Goal: Task Accomplishment & Management: Manage account settings

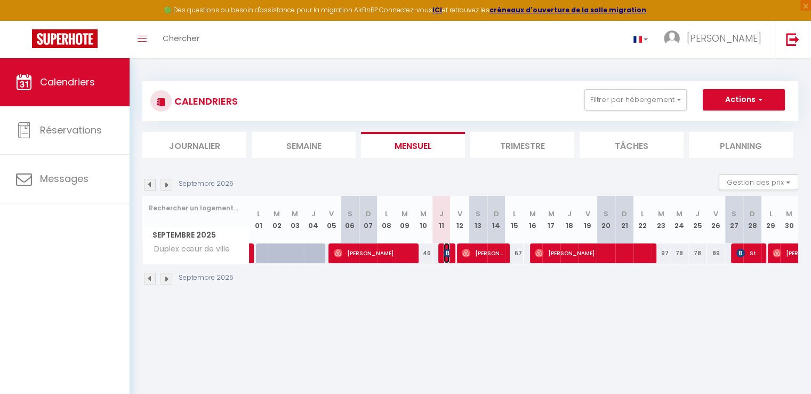
click at [444, 258] on span "[PERSON_NAME]" at bounding box center [447, 253] width 6 height 20
select select "OK"
select select "KO"
select select "0"
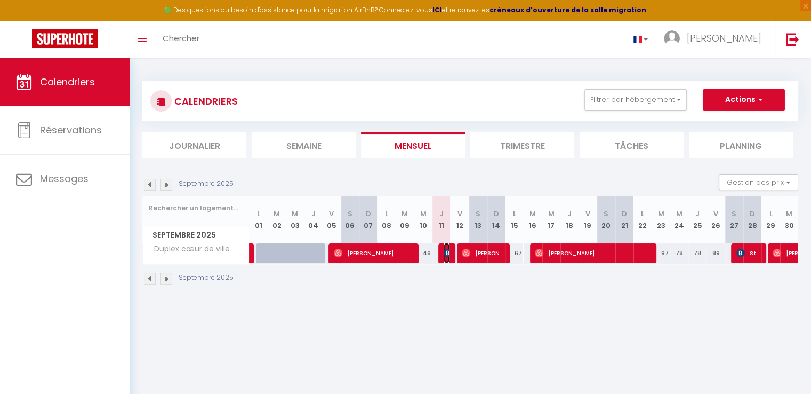
select select "1"
select select
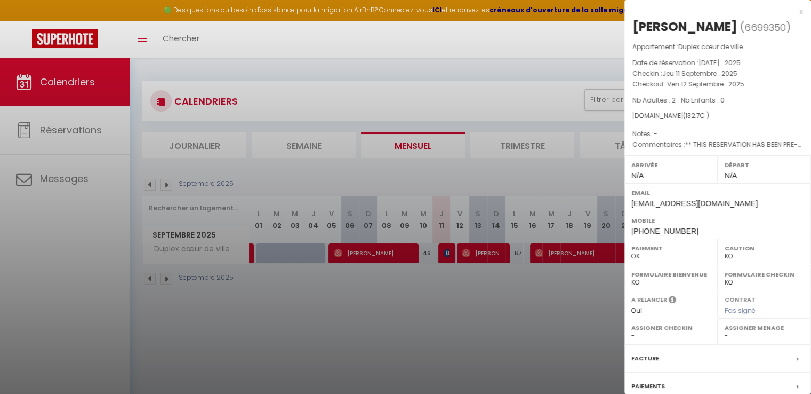
click at [82, 178] on div at bounding box center [405, 197] width 811 height 394
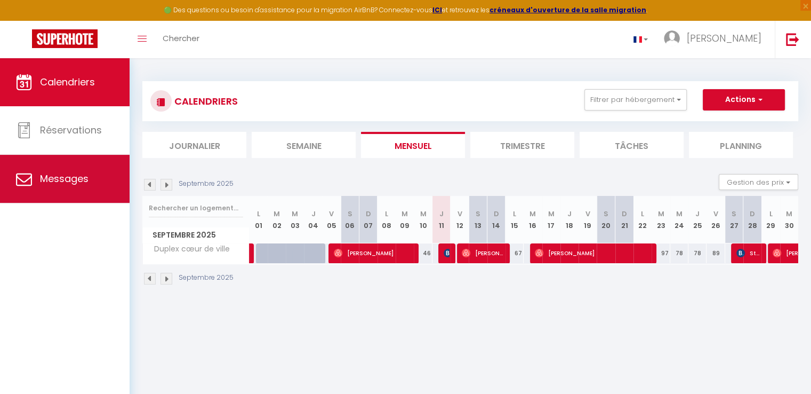
click at [75, 184] on span "Messages" at bounding box center [64, 178] width 49 height 13
select select "message"
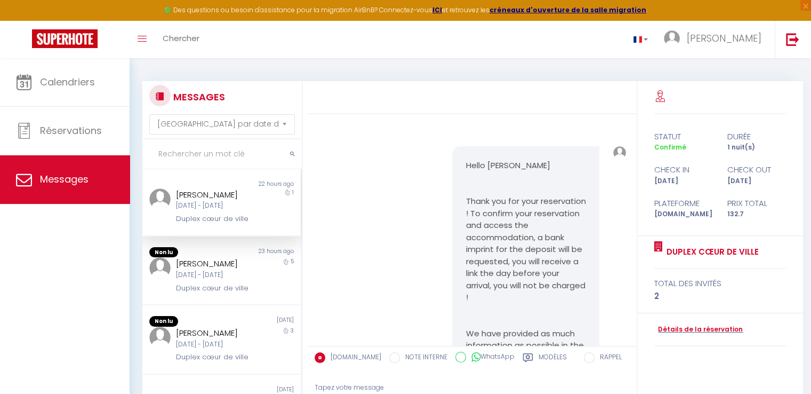
scroll to position [2715, 0]
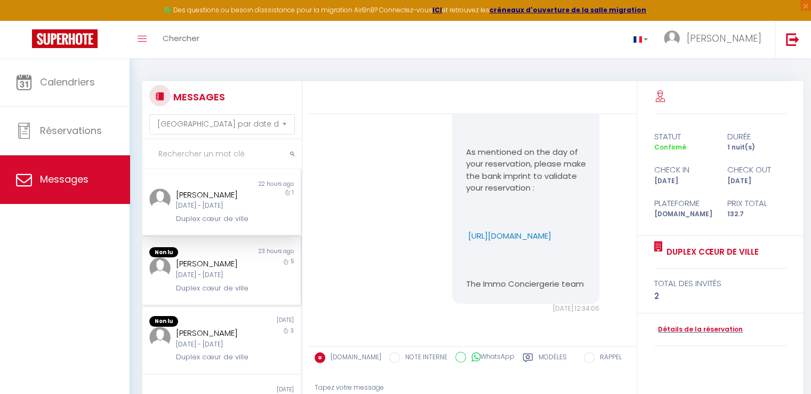
click at [200, 257] on div "[PERSON_NAME]" at bounding box center [215, 263] width 78 height 13
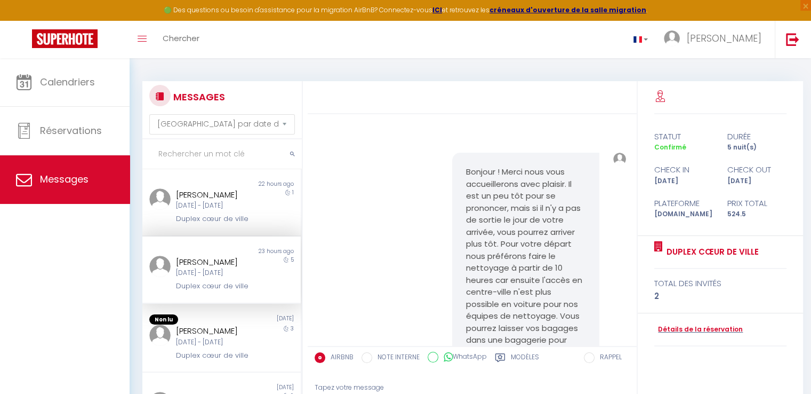
scroll to position [6243, 0]
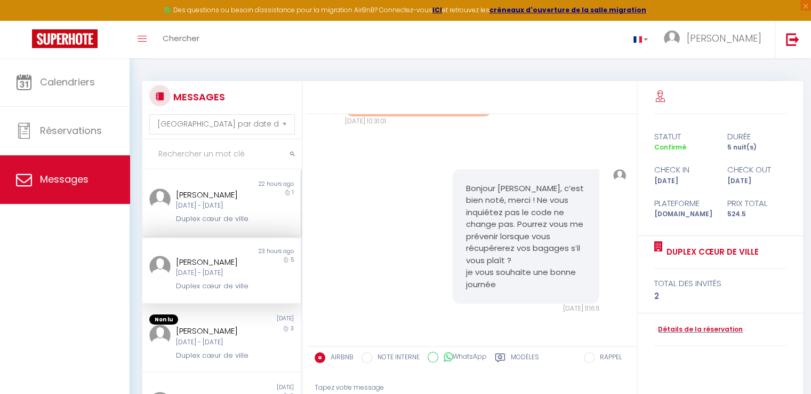
click at [206, 201] on div "[DATE] - [DATE]" at bounding box center [215, 205] width 78 height 10
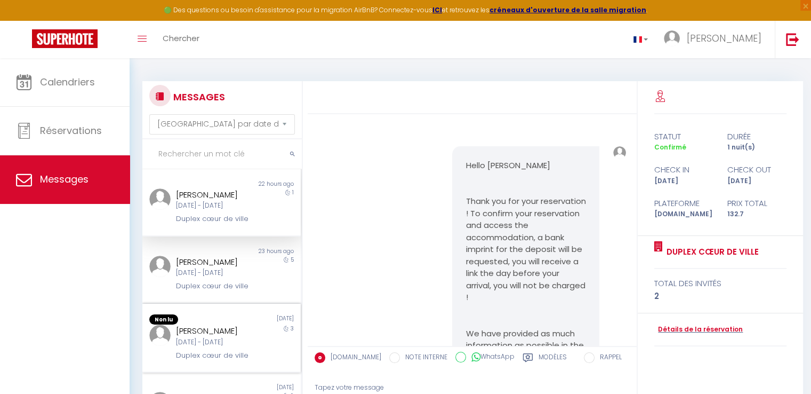
click at [199, 325] on div "Non lu" at bounding box center [181, 319] width 79 height 11
